Goal: Information Seeking & Learning: Compare options

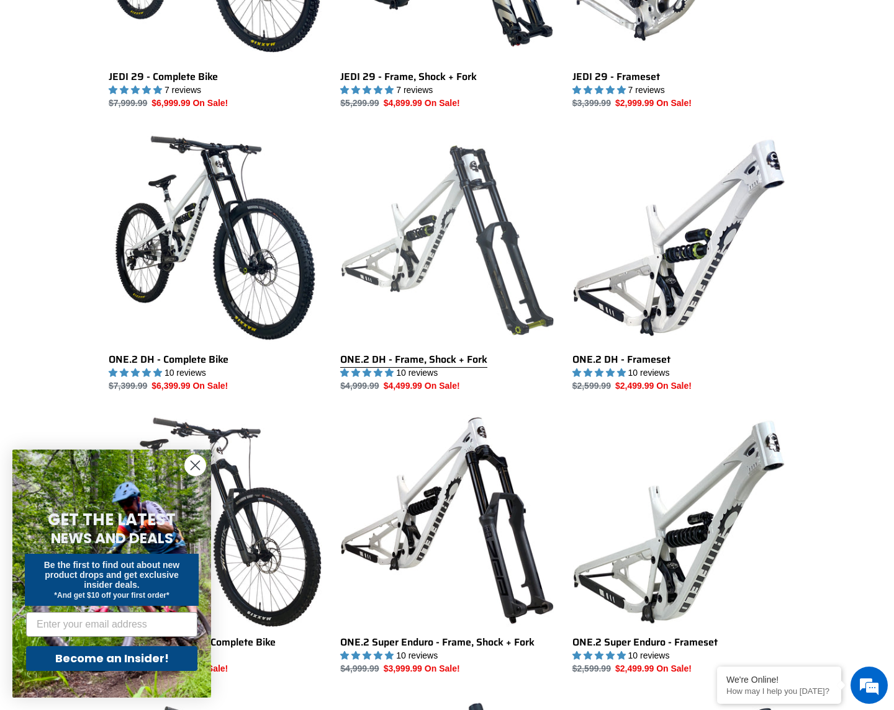
scroll to position [534, 0]
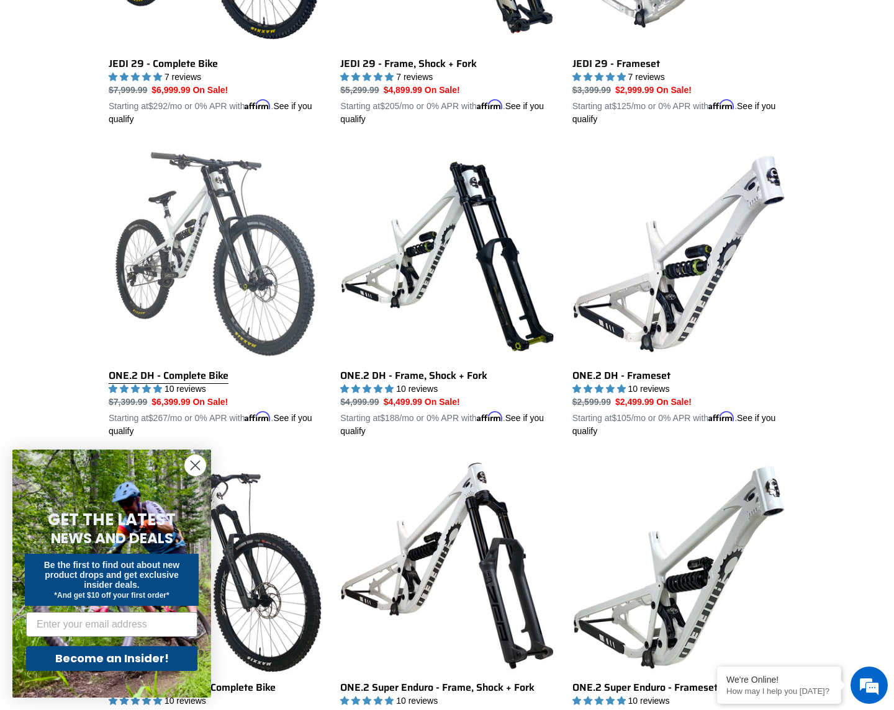
click at [282, 314] on link "ONE.2 DH - Complete Bike" at bounding box center [215, 293] width 213 height 290
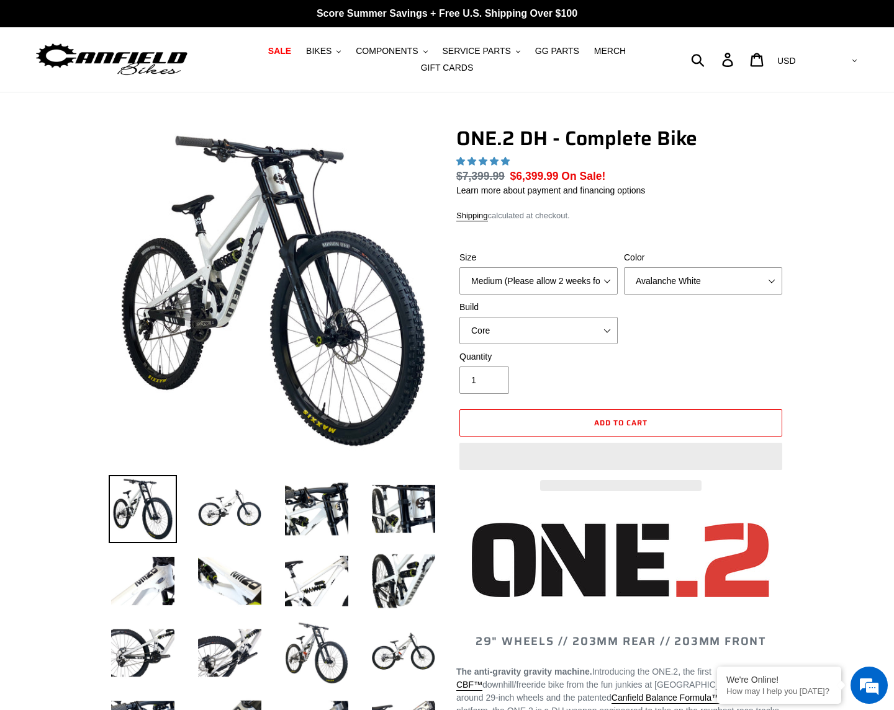
select select "highest-rating"
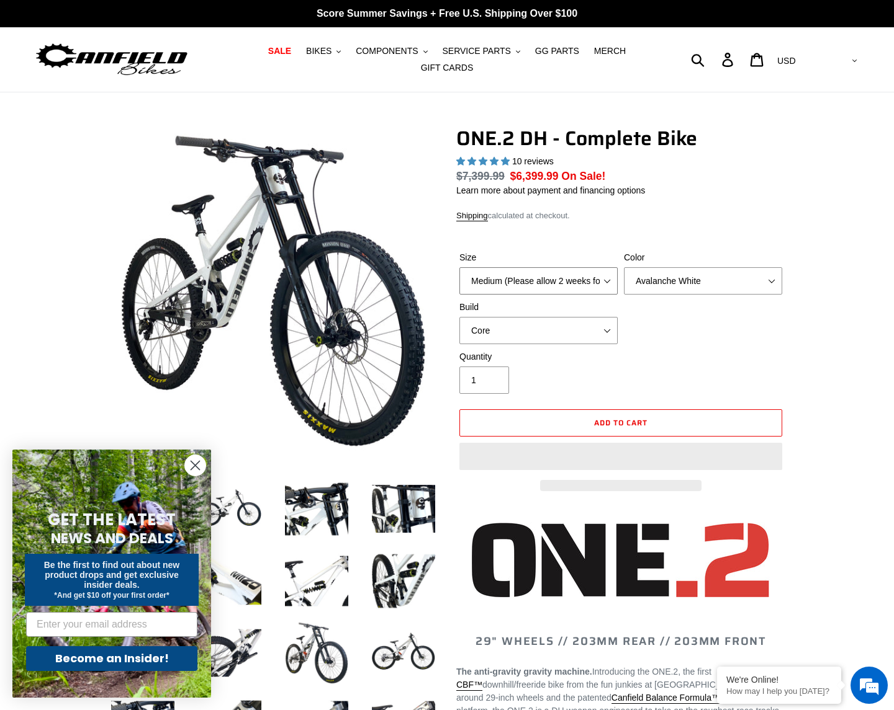
click at [603, 282] on select "Medium (Please allow 2 weeks for delivery) Large (Sold Out)" at bounding box center [538, 280] width 158 height 27
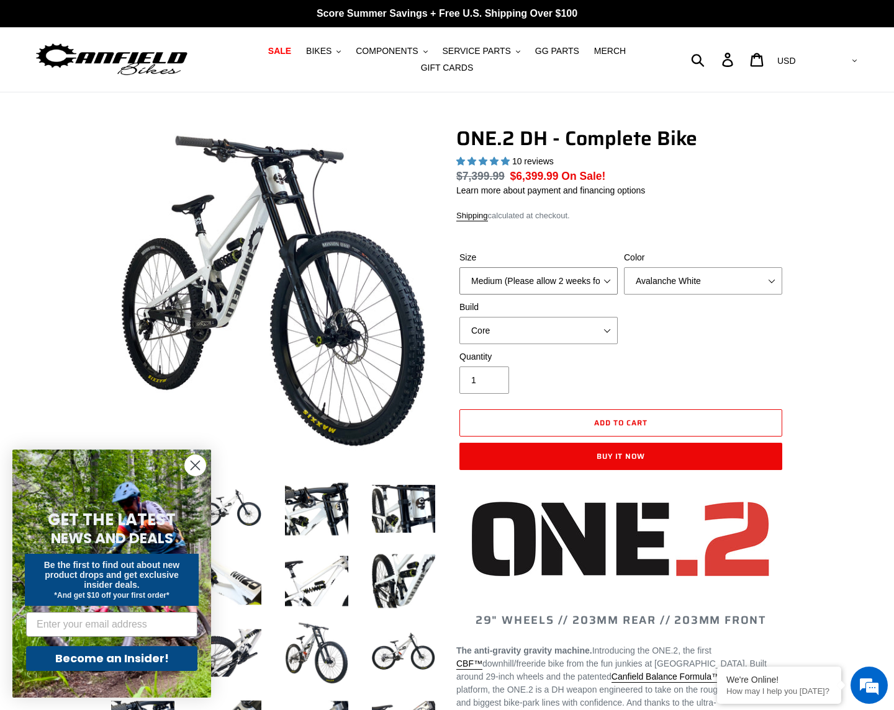
select select "Large (Sold Out)"
click at [459, 267] on select "Medium (Please allow 2 weeks for delivery) Large (Sold Out)" at bounding box center [538, 280] width 158 height 27
click at [696, 287] on select "Avalanche White Bentonite Grey" at bounding box center [703, 280] width 158 height 27
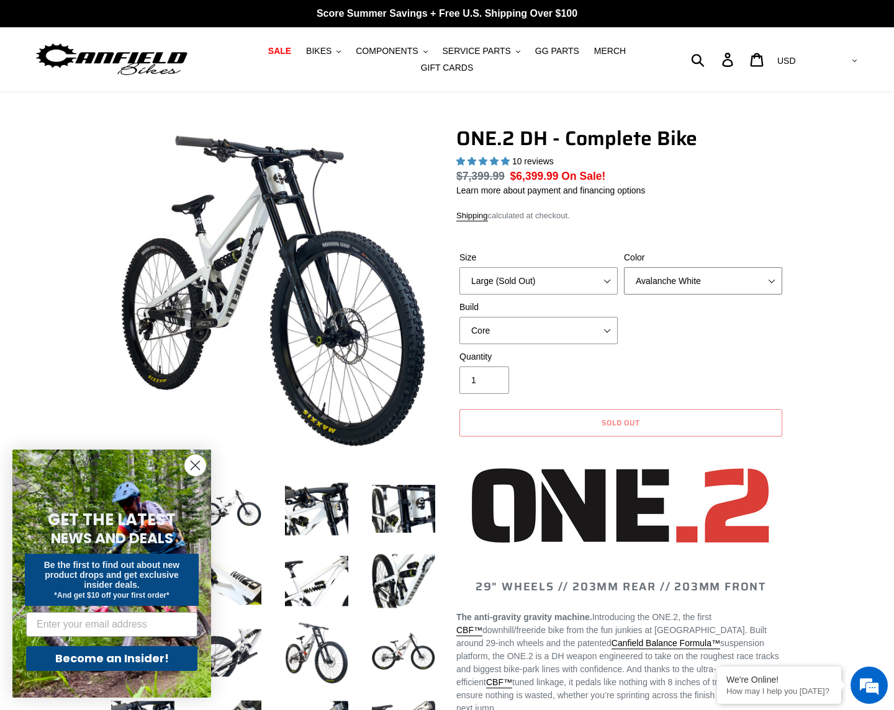
select select "Bentonite Grey"
click at [624, 267] on select "Avalanche White Bentonite Grey" at bounding box center [703, 280] width 158 height 27
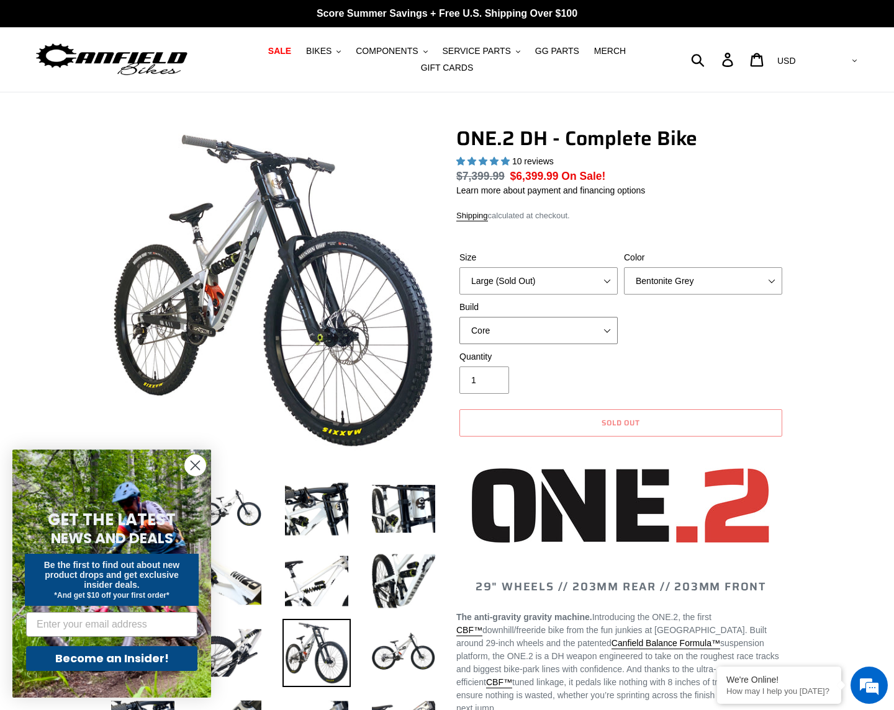
click at [613, 326] on select "Core Pro" at bounding box center [538, 330] width 158 height 27
select select "Pro"
click at [459, 317] on select "Core Pro" at bounding box center [538, 330] width 158 height 27
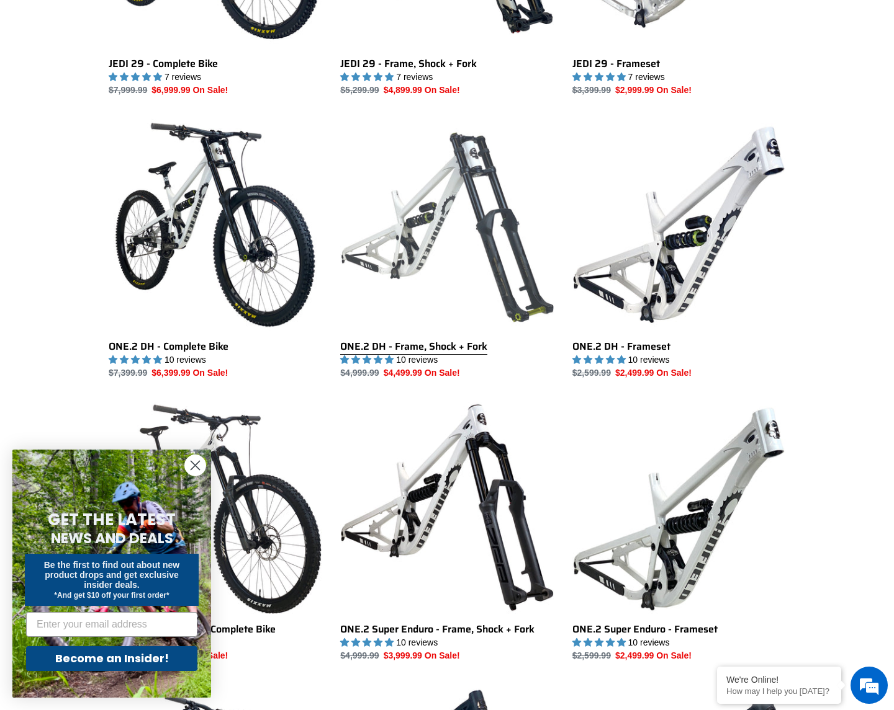
click at [479, 222] on link "ONE.2 DH - Frame, Shock + Fork" at bounding box center [446, 249] width 213 height 261
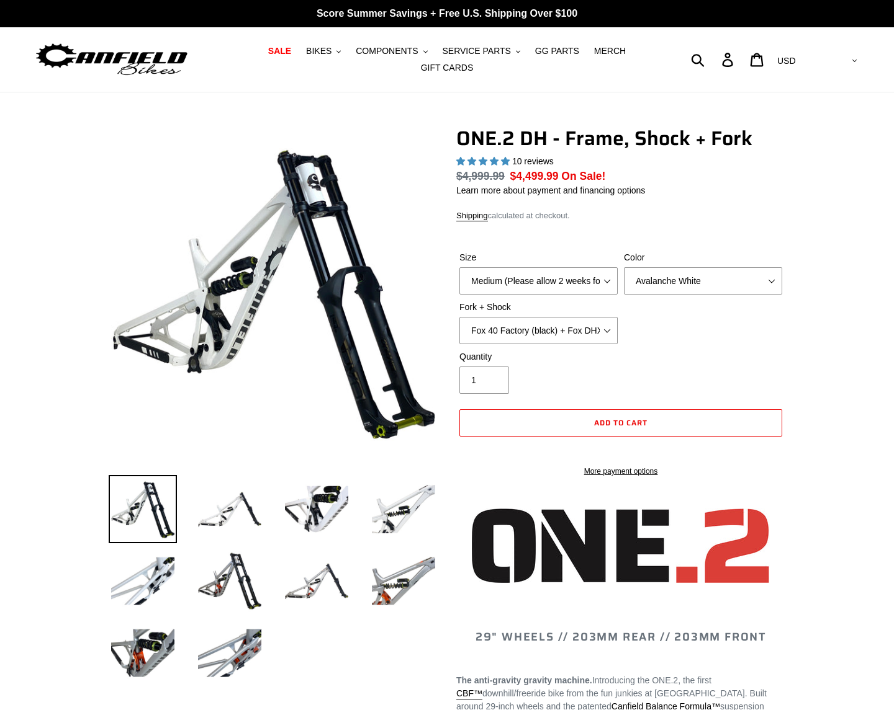
select select "highest-rating"
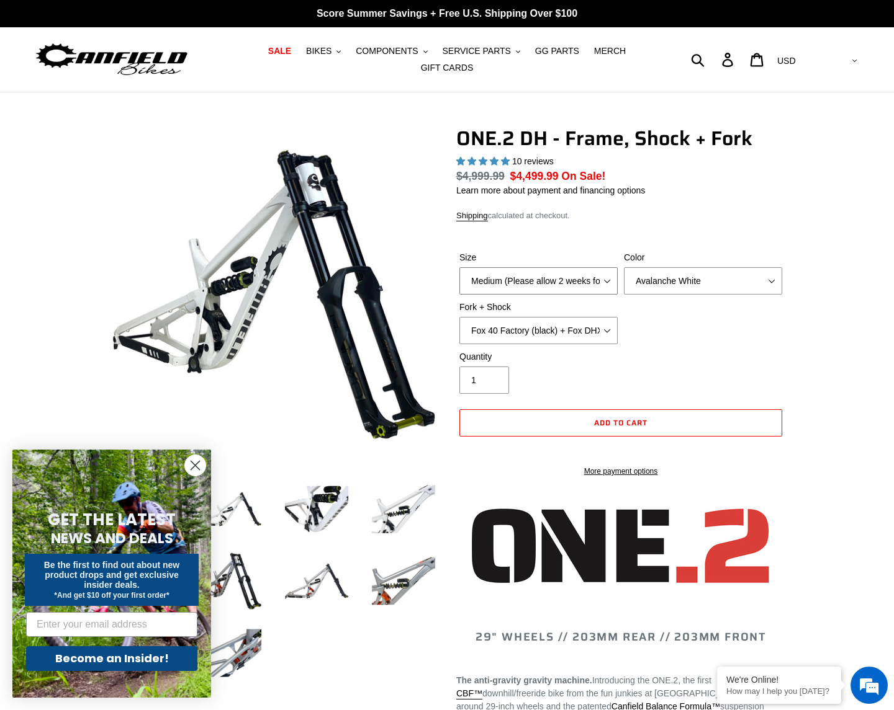
click at [575, 282] on select "Medium (Please allow 2 weeks for delivery) Large (Sold Out)" at bounding box center [538, 280] width 158 height 27
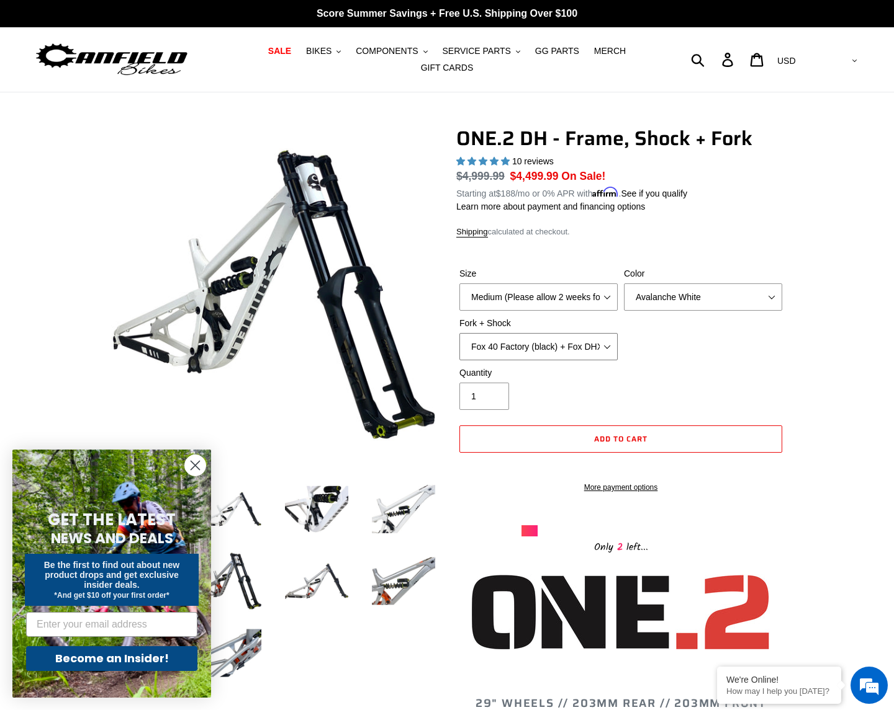
click at [590, 346] on select "Fox 40 Factory (black) + Fox DHX2 250x75 Fox 40 Factory (orange) + Fox DHX2 250…" at bounding box center [538, 346] width 158 height 27
click at [197, 461] on circle "Close dialog" at bounding box center [195, 465] width 20 height 20
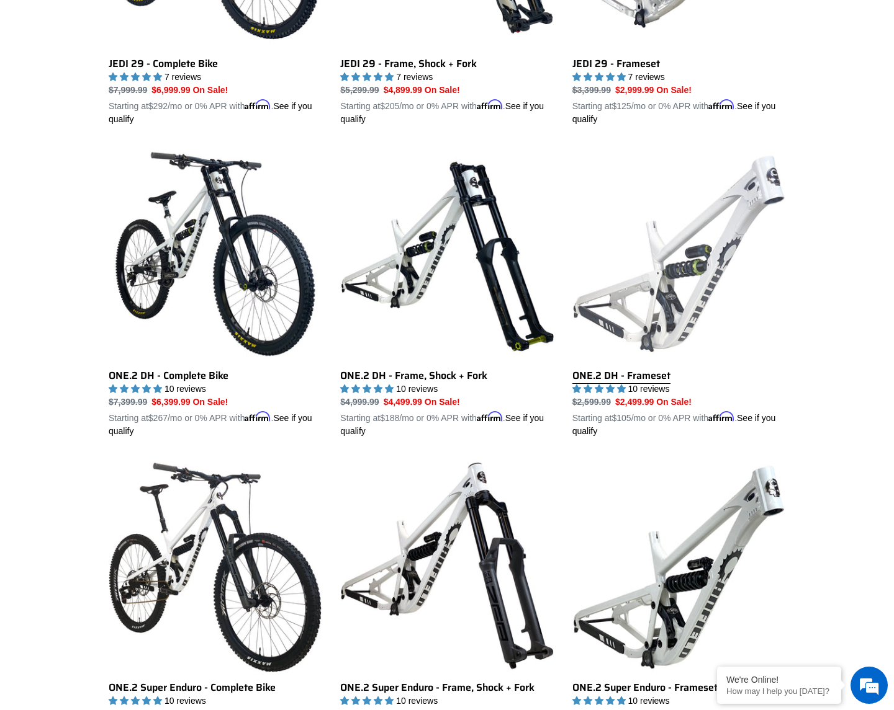
click at [678, 297] on link "ONE.2 DH - Frameset" at bounding box center [678, 293] width 213 height 290
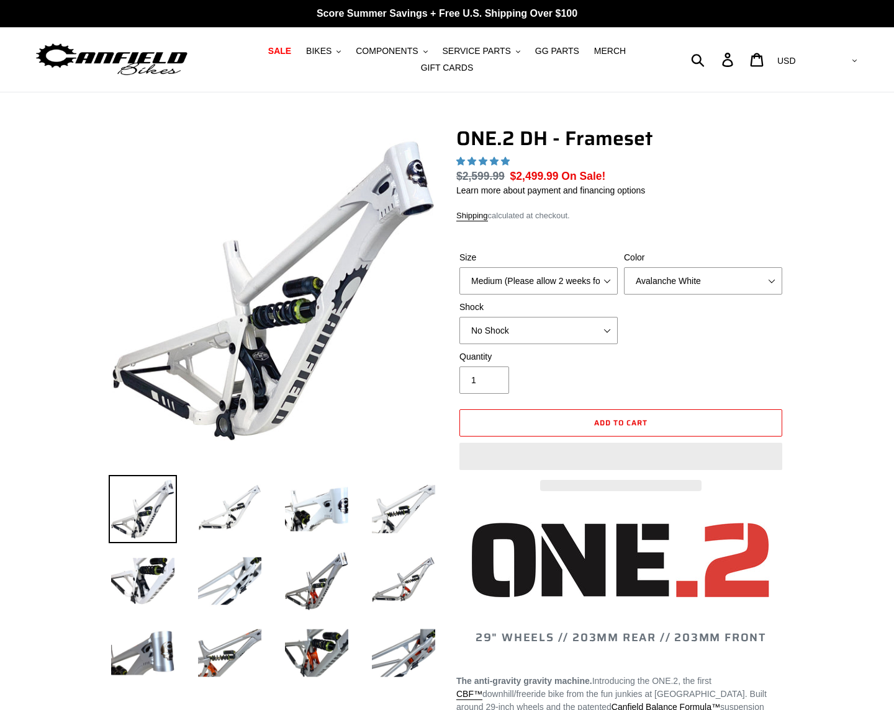
select select "highest-rating"
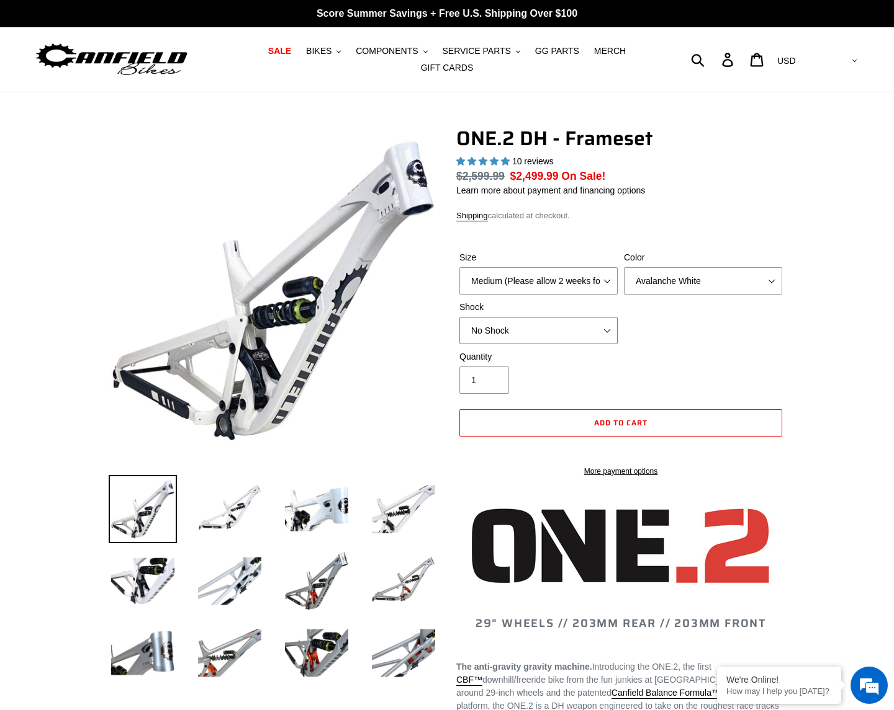
click at [585, 326] on select "No Shock Fox DHX2 Coil RockShox Vivid Coil EXT Storia LOK V3 (Custom Order)" at bounding box center [538, 330] width 158 height 27
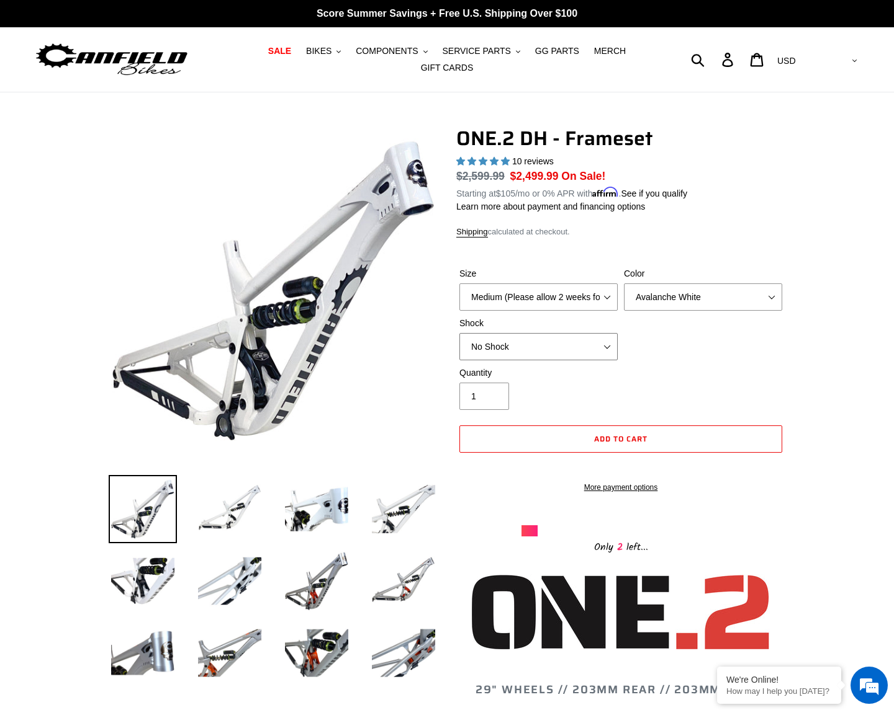
select select "EXT Storia LOK V3 (Custom Order)"
click at [459, 333] on select "No Shock Fox DHX2 Coil RockShox Vivid Coil EXT Storia LOK V3 (Custom Order)" at bounding box center [538, 346] width 158 height 27
click at [537, 295] on select "Medium (Please allow 2 weeks for delivery) Large (Sold Out)" at bounding box center [538, 297] width 158 height 27
select select "Large (Sold Out)"
click at [459, 284] on select "Medium (Please allow 2 weeks for delivery) Large (Sold Out)" at bounding box center [538, 297] width 158 height 27
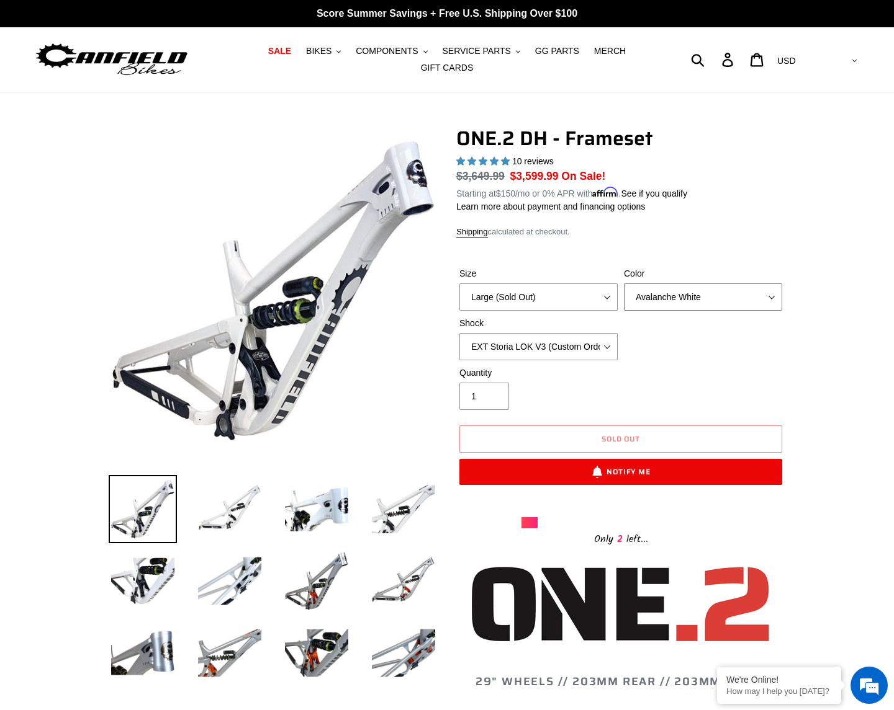
click at [676, 296] on select "Avalanche White Bentonite Grey" at bounding box center [703, 297] width 158 height 27
click at [624, 284] on select "Avalanche White Bentonite Grey" at bounding box center [703, 297] width 158 height 27
click at [702, 217] on div "ONE.2 DH - Frameset 10 reviews Regular price $3,649.99 Sale price $3,599.99 On …" at bounding box center [620, 337] width 329 height 421
click at [680, 287] on select "Avalanche White Bentonite Grey" at bounding box center [703, 297] width 158 height 27
select select "Bentonite Grey"
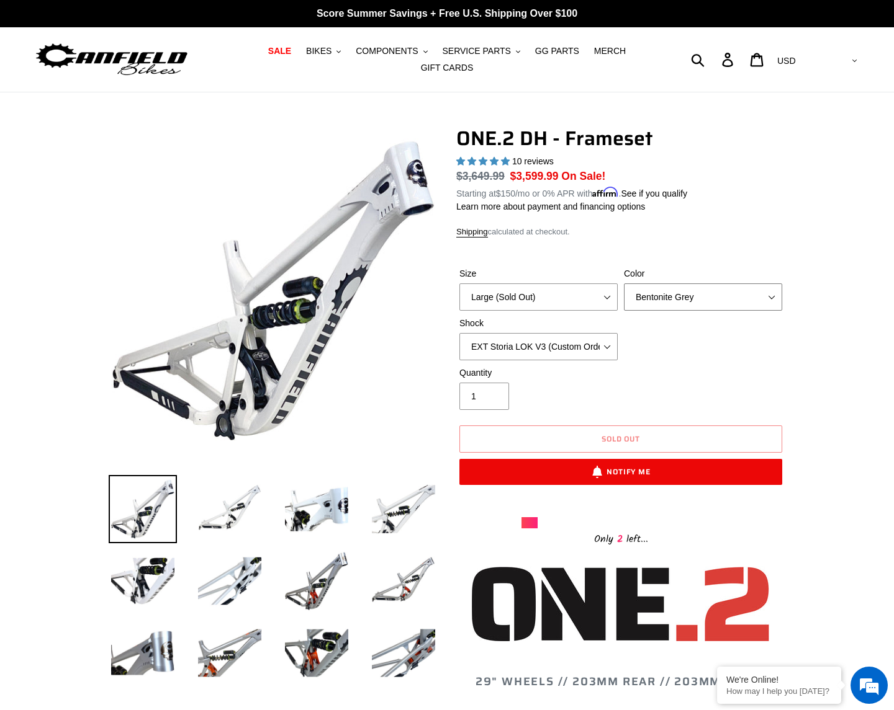
click at [624, 284] on select "Avalanche White Bentonite Grey" at bounding box center [703, 297] width 158 height 27
click at [310, 48] on span "BIKES" at bounding box center [318, 51] width 25 height 11
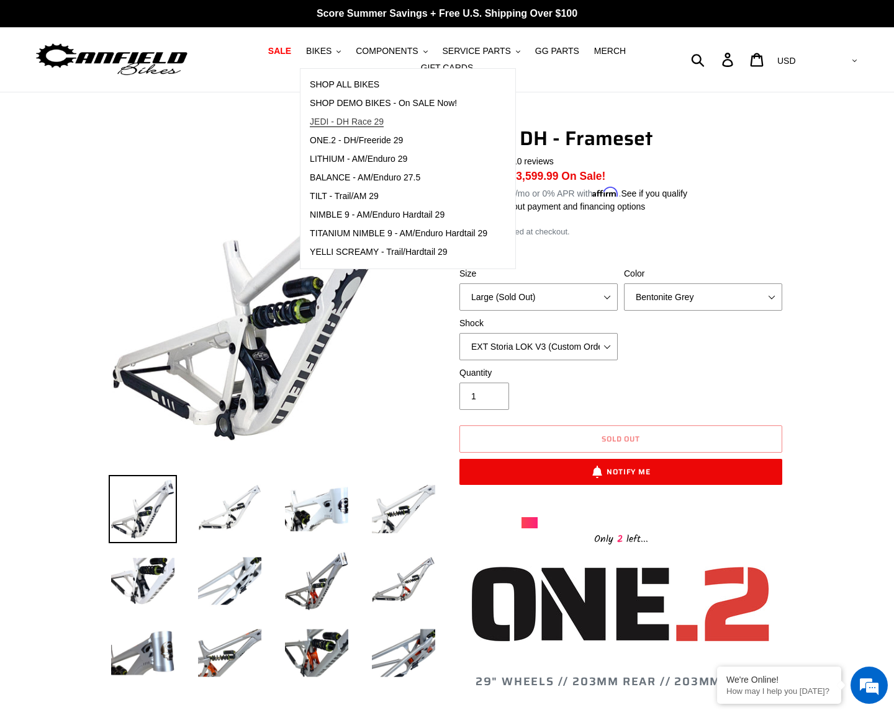
click at [349, 124] on span "JEDI - DH Race 29" at bounding box center [347, 122] width 74 height 11
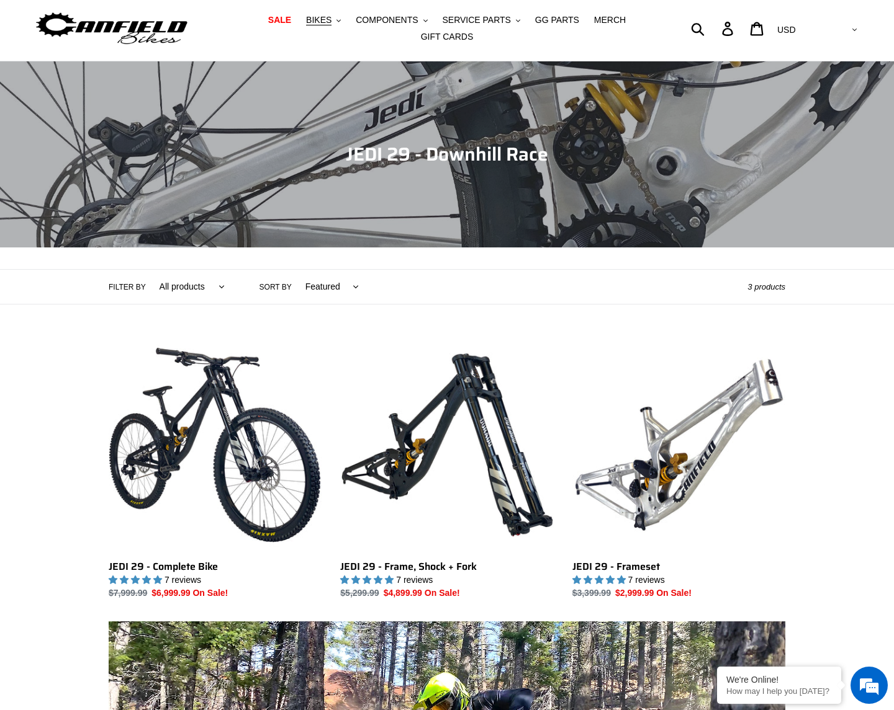
scroll to position [195, 0]
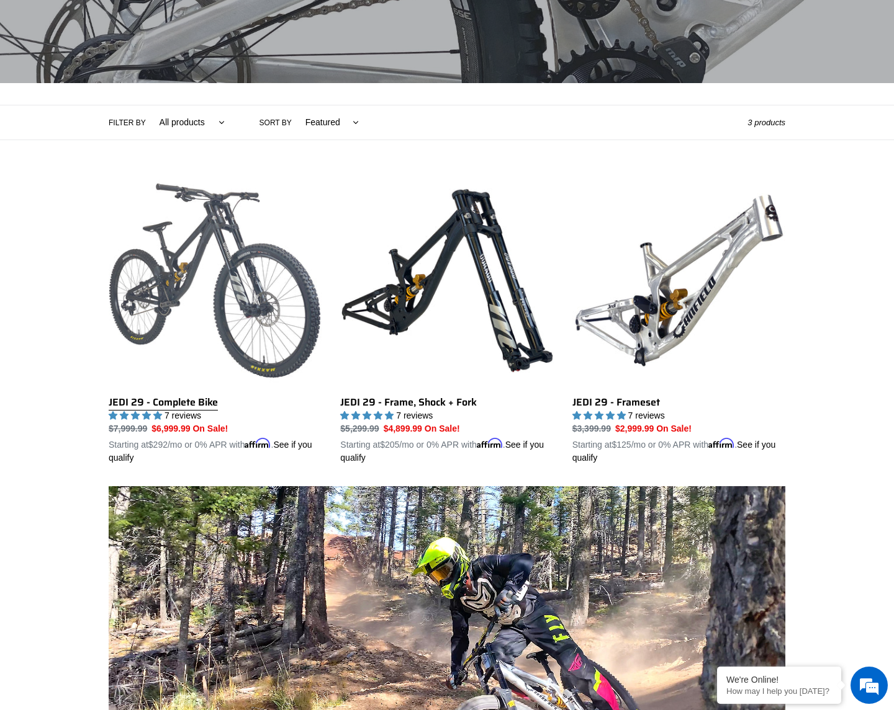
click at [205, 308] on link "JEDI 29 - Complete Bike" at bounding box center [215, 319] width 213 height 290
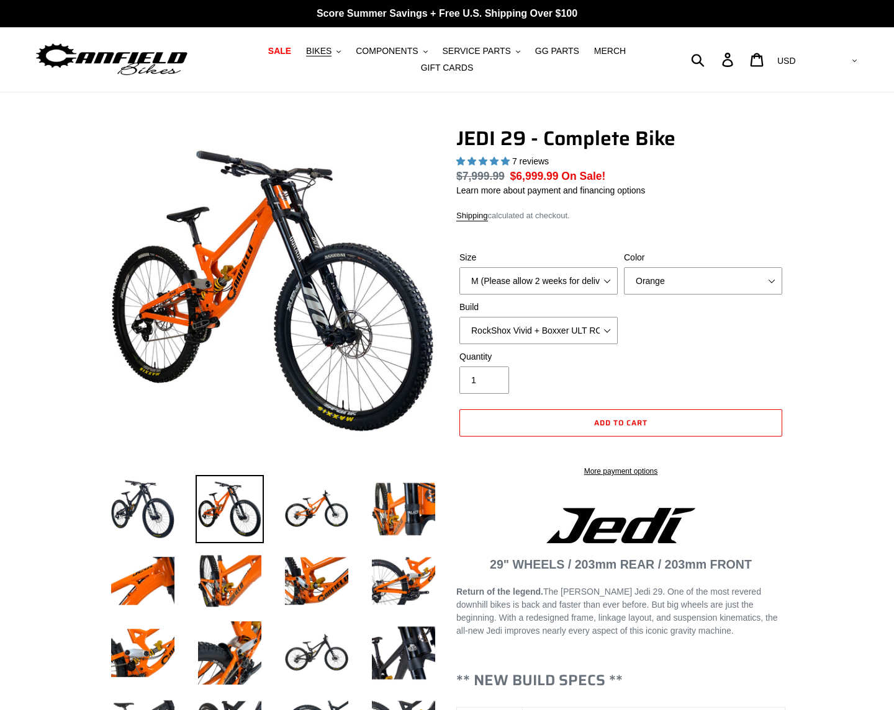
select select "highest-rating"
click at [561, 272] on select "M (Please allow 2 weeks for delivery) L (Please allow 2 weeks for delivery) XL …" at bounding box center [538, 280] width 158 height 27
select select "L (Please allow 2 weeks for delivery)"
click at [459, 267] on select "M (Please allow 2 weeks for delivery) L (Please allow 2 weeks for delivery) XL …" at bounding box center [538, 280] width 158 height 27
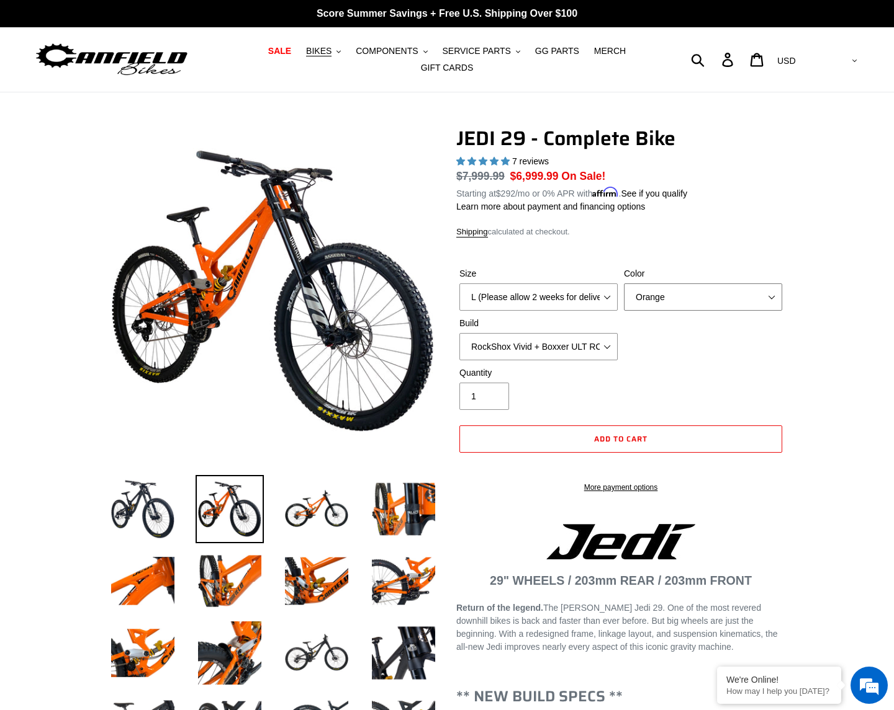
click at [679, 293] on select "Orange Stealth Black Raw" at bounding box center [703, 297] width 158 height 27
select select "Stealth Black"
click at [624, 284] on select "Orange Stealth Black Raw" at bounding box center [703, 297] width 158 height 27
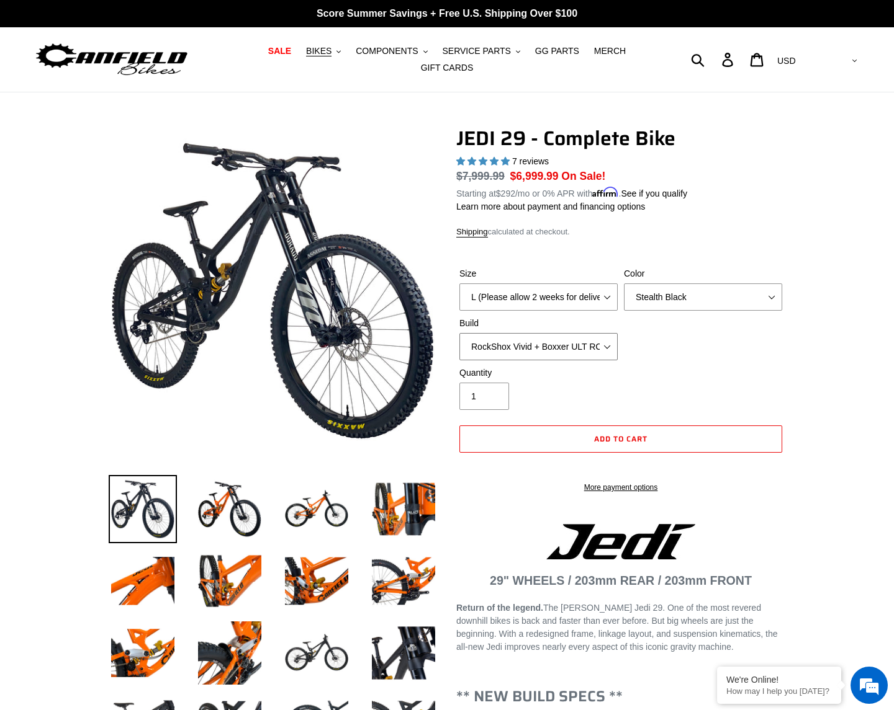
click at [607, 341] on select "RockShox Vivid + Boxxer ULT RC2 C3 200 + SRAM XO RockShox Vivid + Boxxer ULT RC…" at bounding box center [538, 346] width 158 height 27
click at [459, 333] on select "RockShox Vivid + Boxxer ULT RC2 C3 200 + SRAM XO RockShox Vivid + Boxxer ULT RC…" at bounding box center [538, 346] width 158 height 27
click at [575, 340] on select "RockShox Vivid + Boxxer ULT RC2 C3 200 + SRAM XO RockShox Vivid + Boxxer ULT RC…" at bounding box center [538, 346] width 158 height 27
click at [459, 333] on select "RockShox Vivid + Boxxer ULT RC2 C3 200 + SRAM XO RockShox Vivid + Boxxer ULT RC…" at bounding box center [538, 346] width 158 height 27
click at [582, 341] on select "RockShox Vivid + Boxxer ULT RC2 C3 200 + SRAM XO RockShox Vivid + Boxxer ULT RC…" at bounding box center [538, 346] width 158 height 27
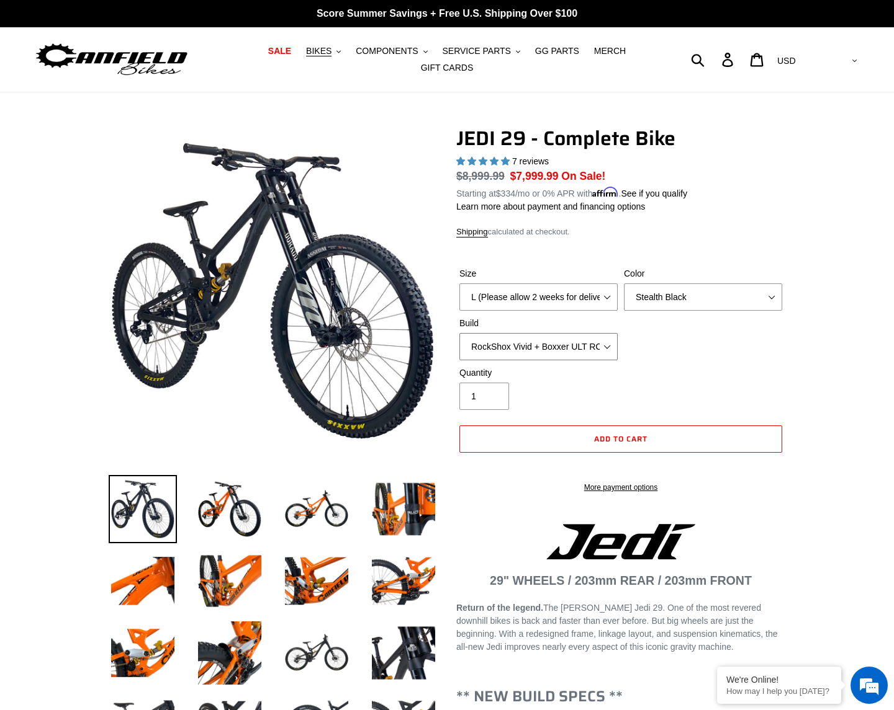
select select "Fox DHX2 + Fox 40 Float Grip 2 203 + Shimano"
click at [459, 333] on select "RockShox Vivid + Boxxer ULT RC2 C3 200 + SRAM XO RockShox Vivid + Boxxer ULT RC…" at bounding box center [538, 346] width 158 height 27
